Goal: Task Accomplishment & Management: Manage account settings

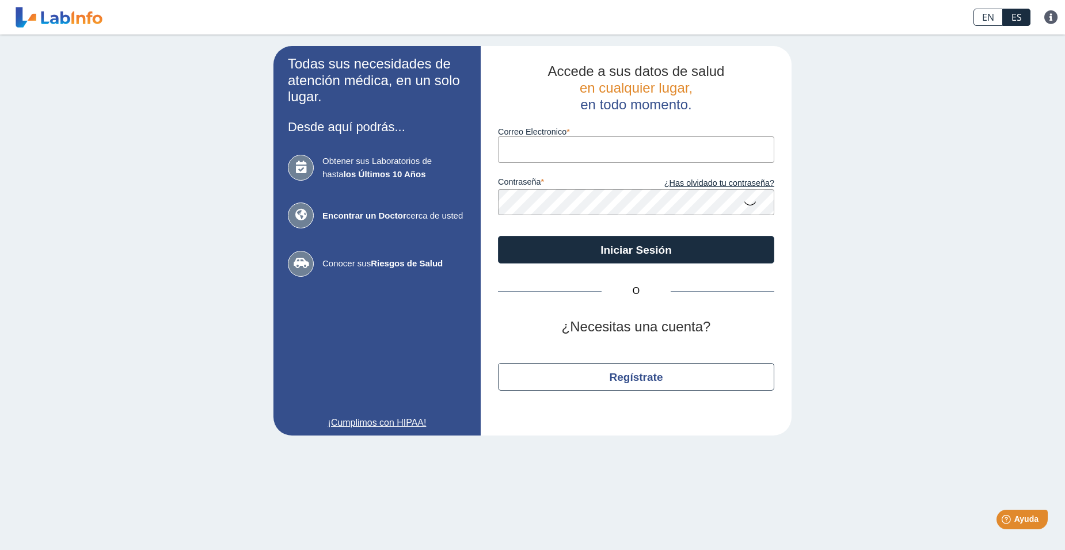
click at [552, 147] on input "Correo Electronico" at bounding box center [636, 149] width 276 height 26
type input "[EMAIL_ADDRESS][DOMAIN_NAME]"
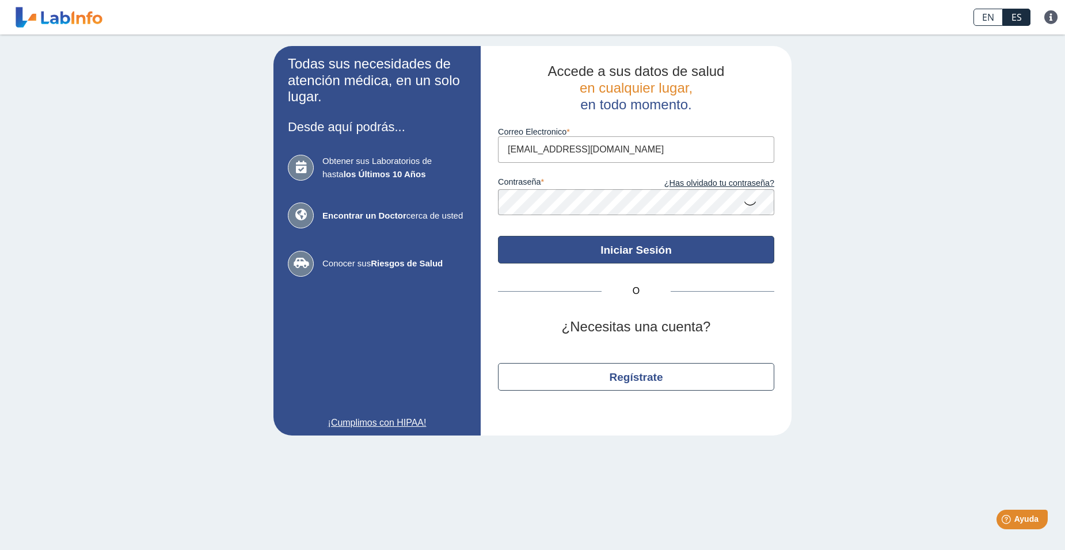
click at [612, 257] on button "Iniciar Sesión" at bounding box center [636, 250] width 276 height 28
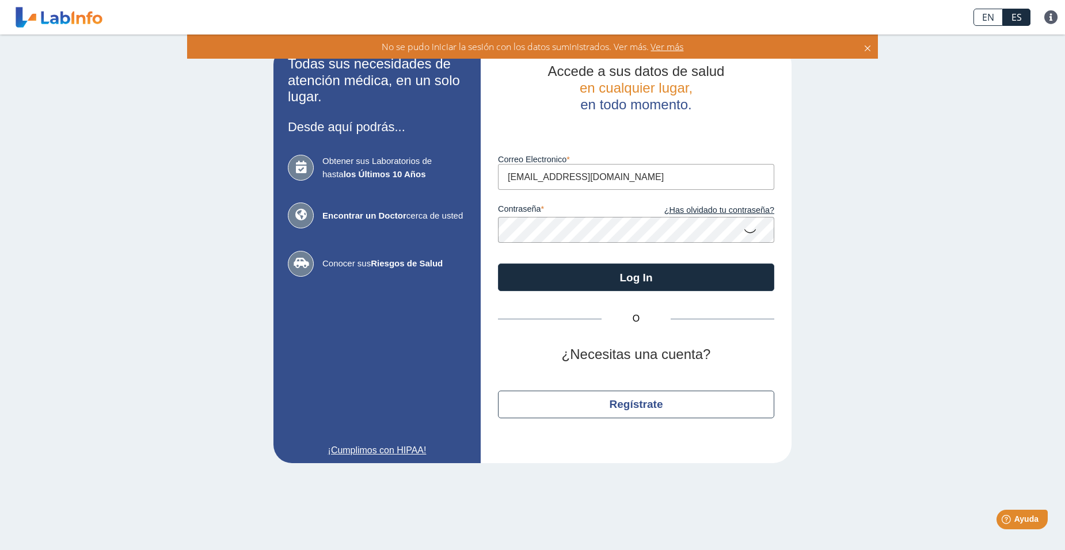
click at [750, 234] on icon at bounding box center [750, 230] width 14 height 22
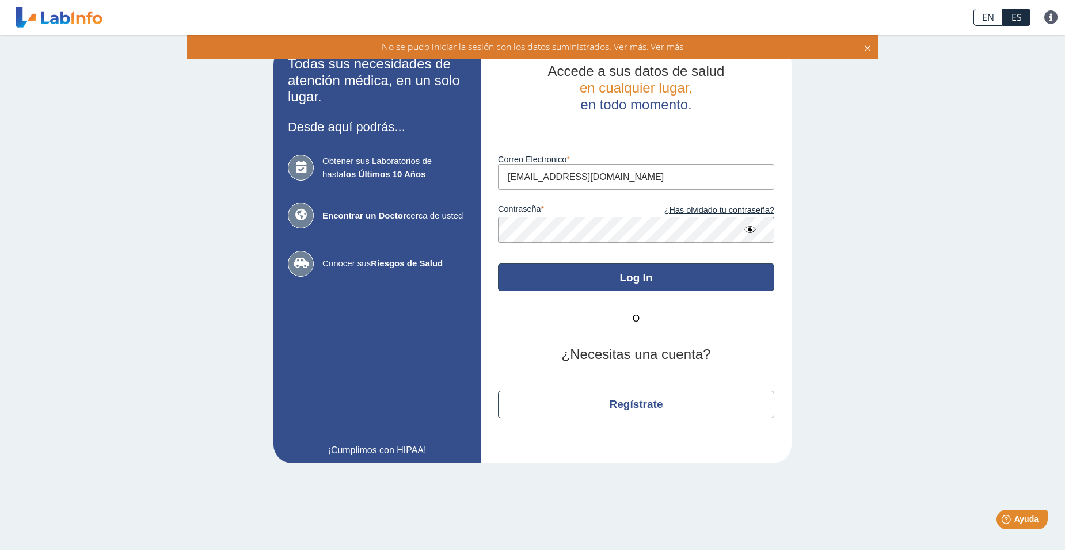
click at [578, 276] on button "Log In" at bounding box center [636, 278] width 276 height 28
